Goal: Task Accomplishment & Management: Manage account settings

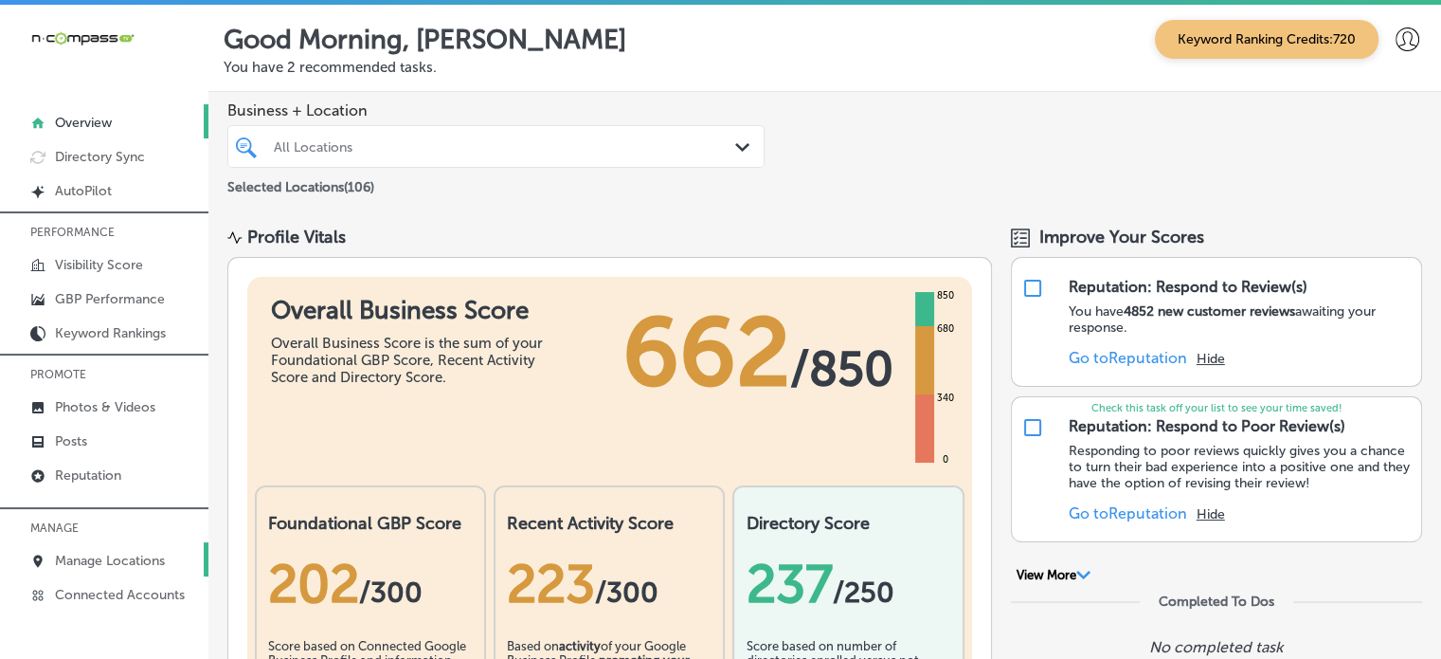
click at [111, 553] on p "Manage Locations" at bounding box center [110, 561] width 110 height 16
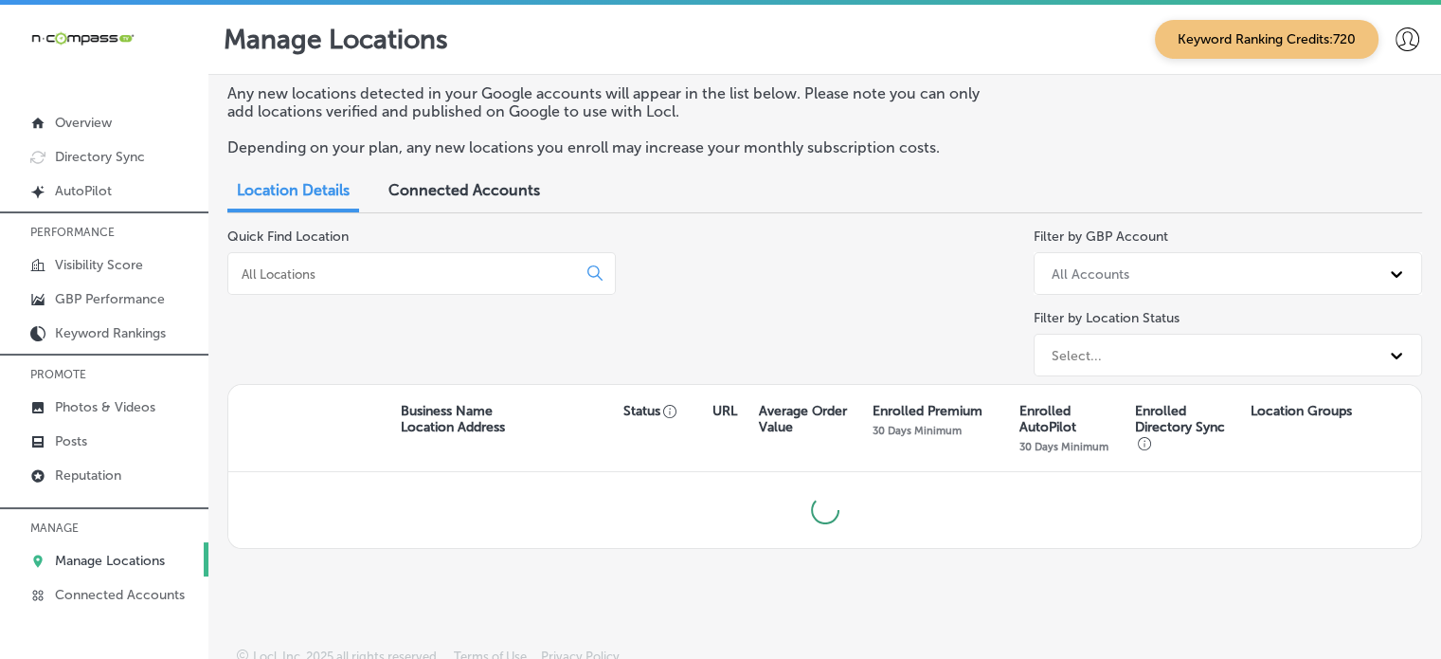
click at [359, 281] on input at bounding box center [406, 273] width 333 height 17
type input "d"
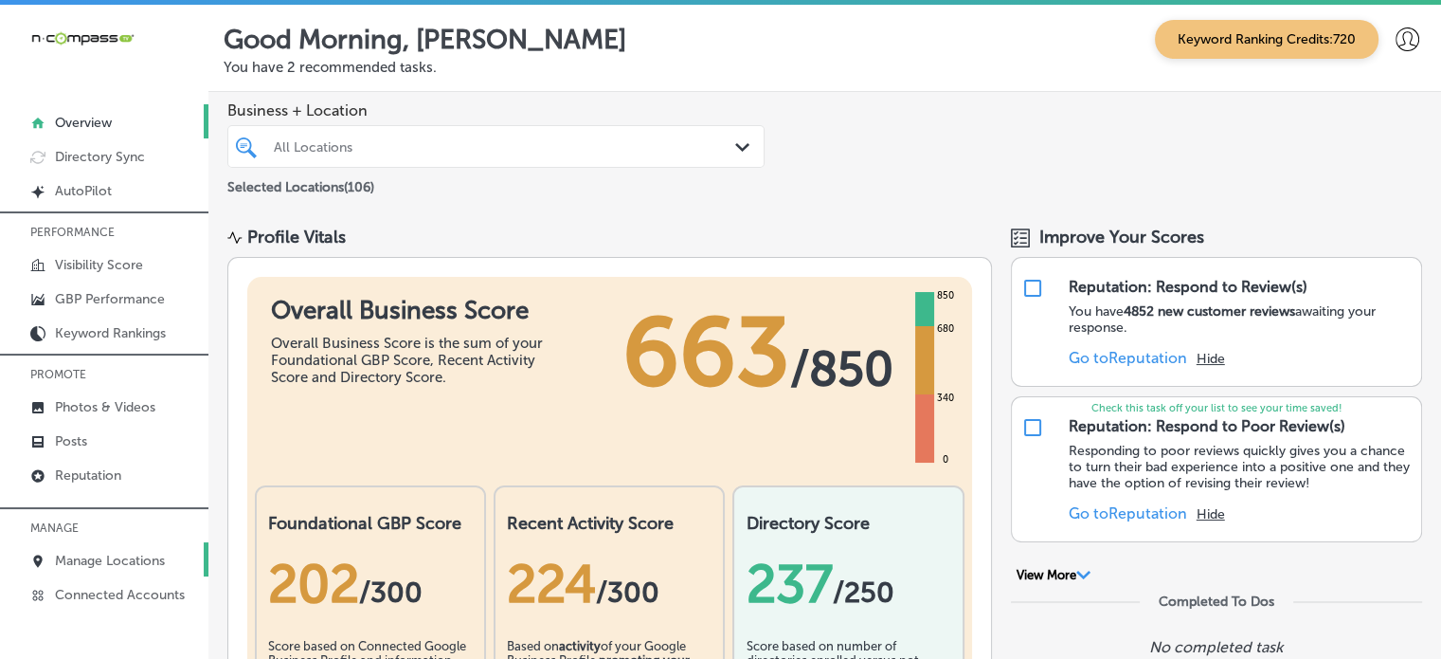
click at [100, 560] on p "Manage Locations" at bounding box center [110, 561] width 110 height 16
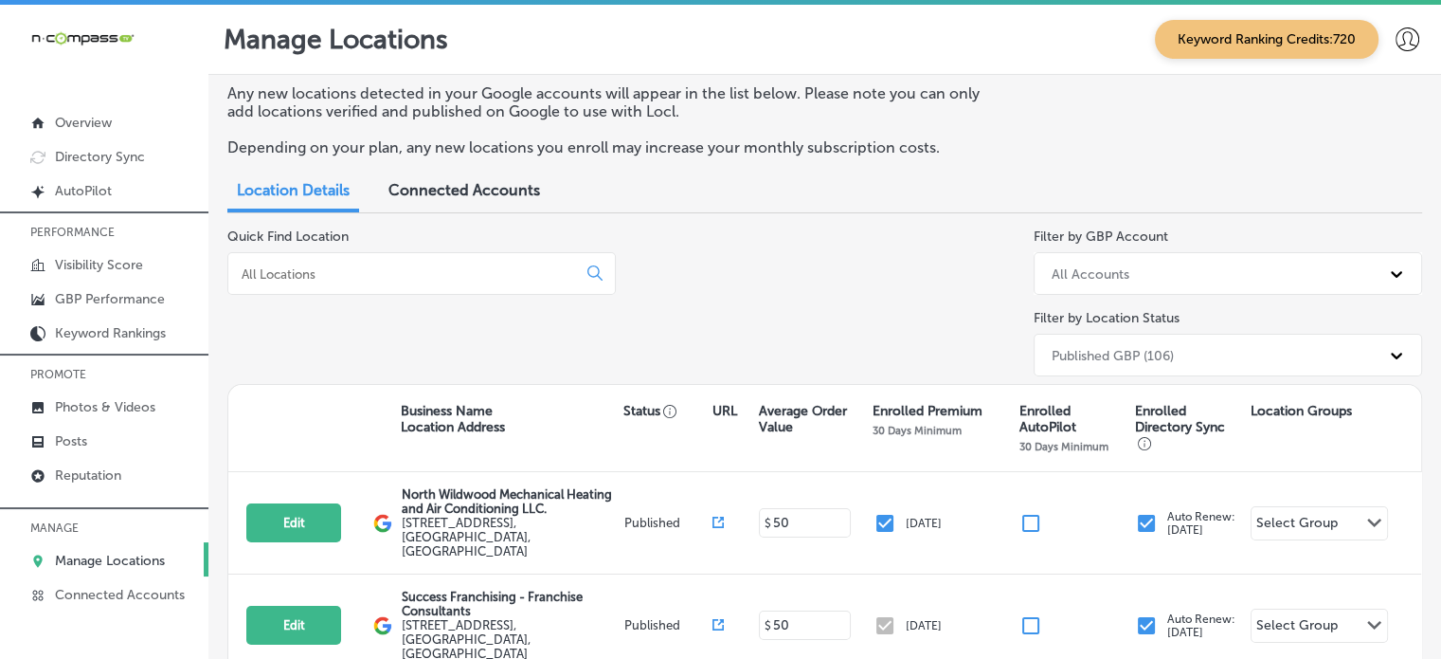
click at [404, 280] on input at bounding box center [406, 273] width 333 height 17
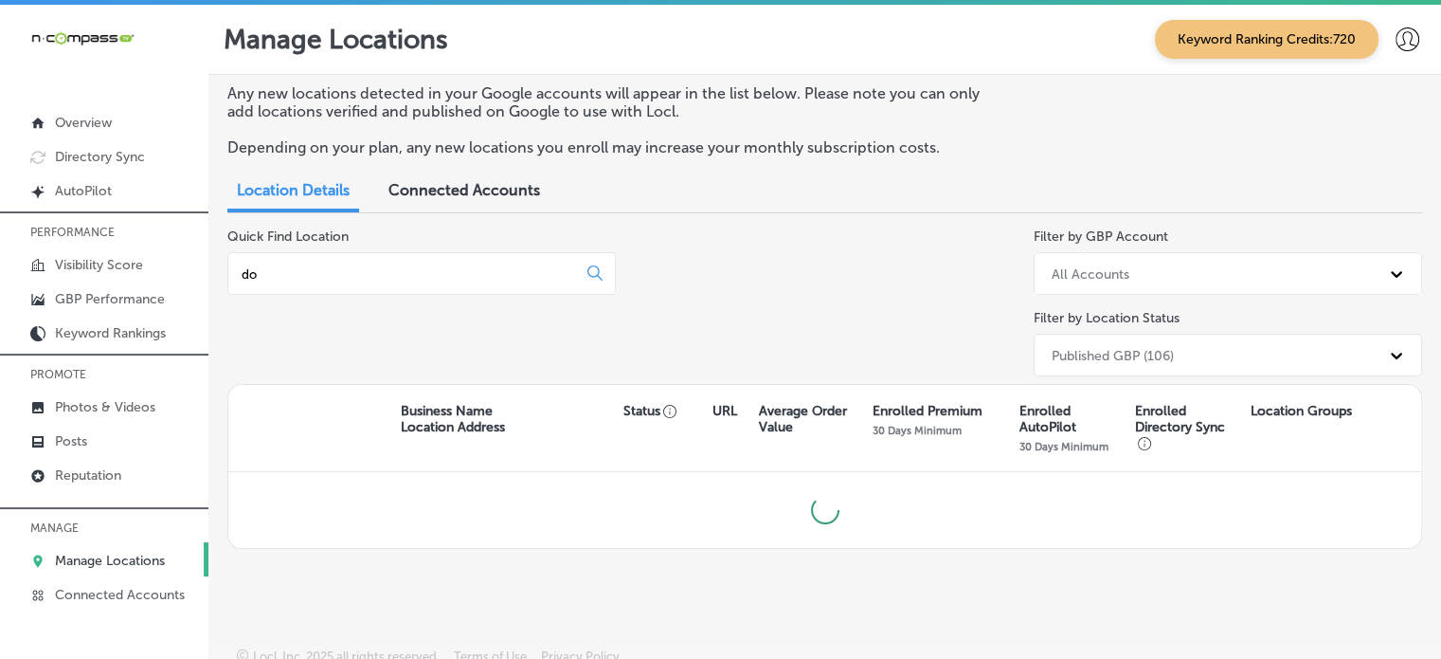
type input "d"
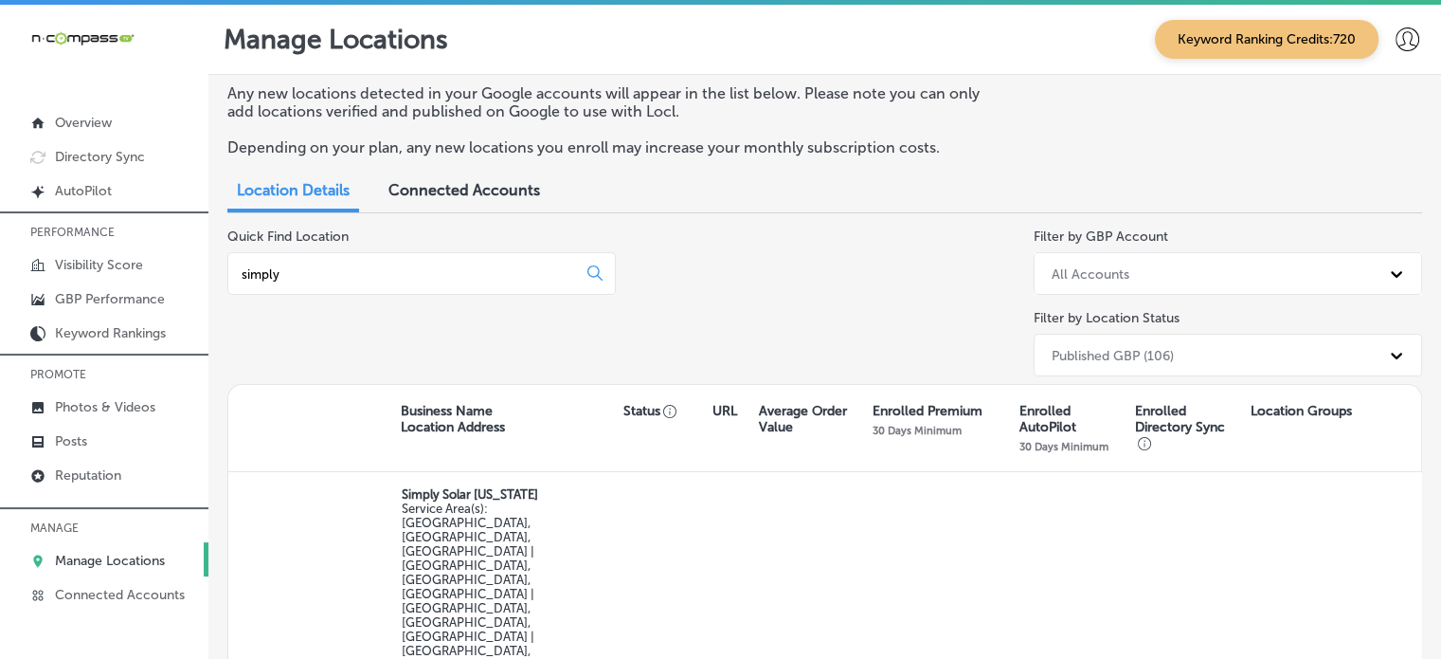
scroll to position [106, 0]
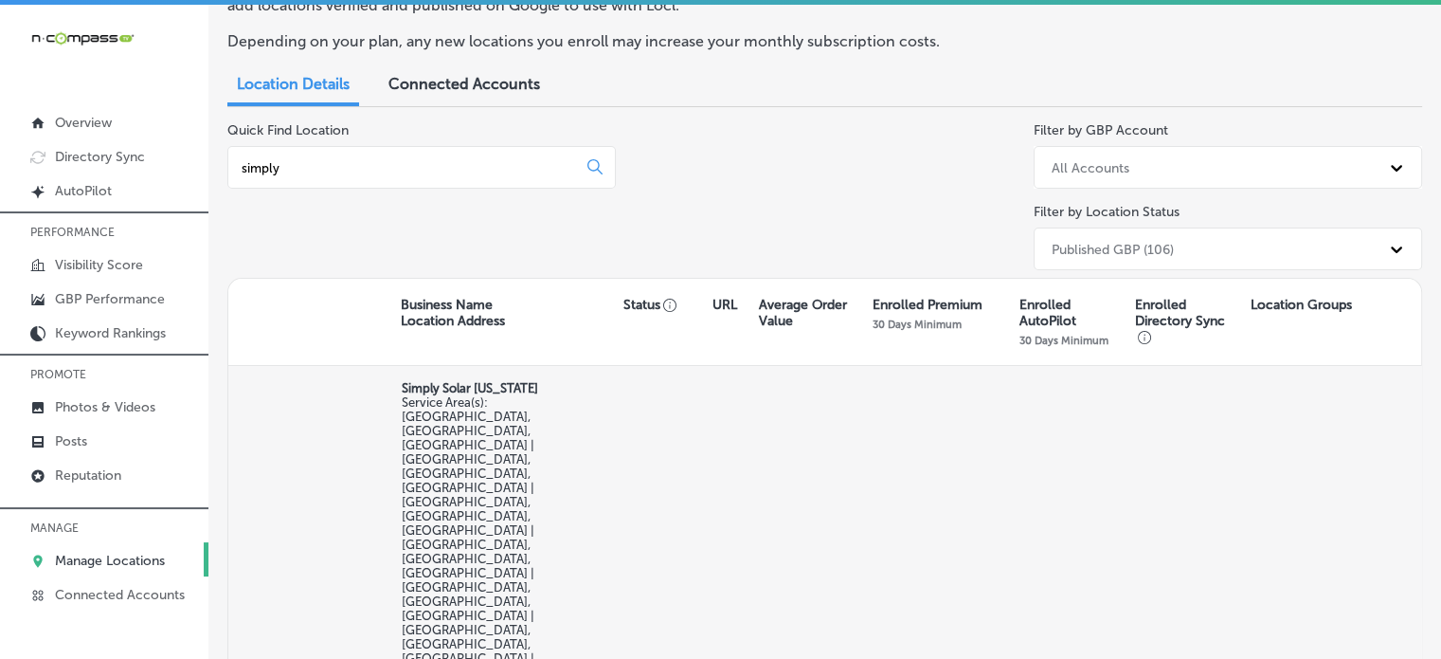
type input "simply"
